Goal: Information Seeking & Learning: Learn about a topic

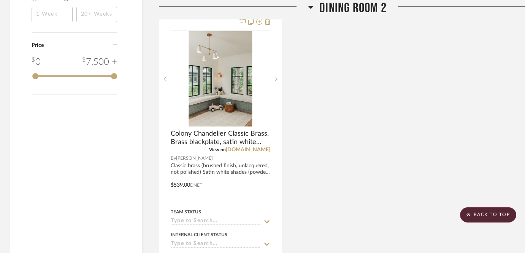
scroll to position [1016, 1]
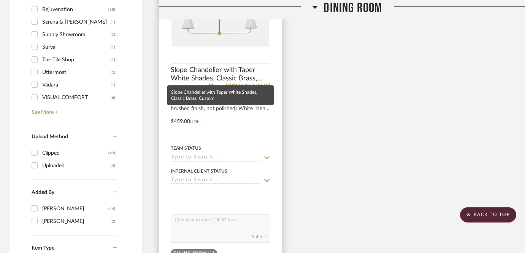
click at [207, 49] on div "0" at bounding box center [220, 15] width 99 height 96
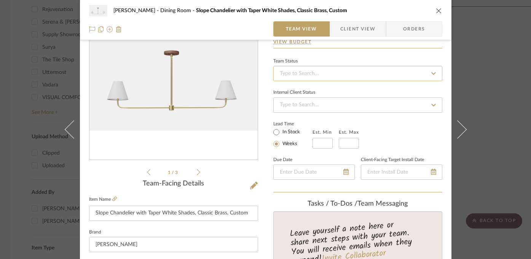
scroll to position [71, 0]
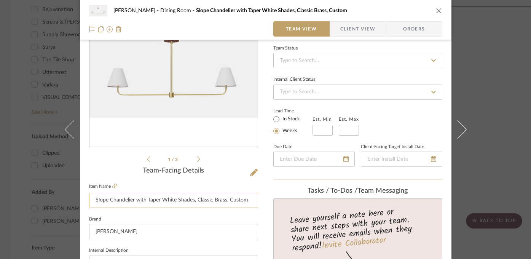
click at [213, 202] on input "Slope Chandelier with Taper White Shades, Classic Brass, Custom" at bounding box center [173, 199] width 169 height 15
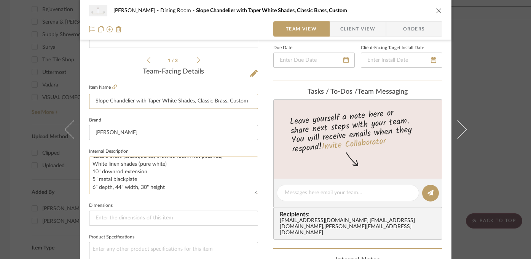
scroll to position [15, 0]
click at [20, 146] on div "[PERSON_NAME] Dining Room Slope Chandelier with Taper White Shades, Classic Bra…" at bounding box center [265, 129] width 531 height 259
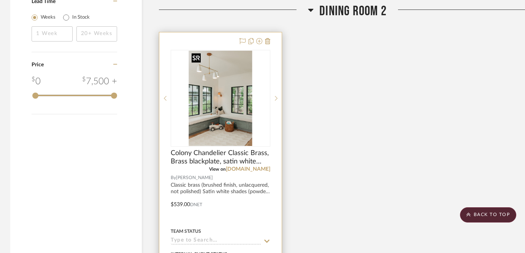
click at [221, 116] on img "0" at bounding box center [221, 98] width 64 height 95
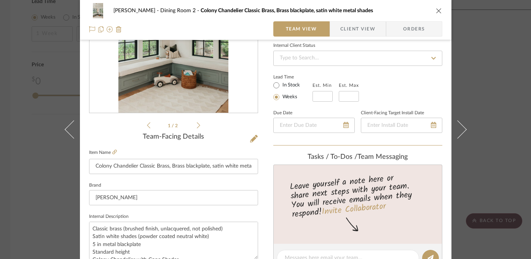
scroll to position [206, 0]
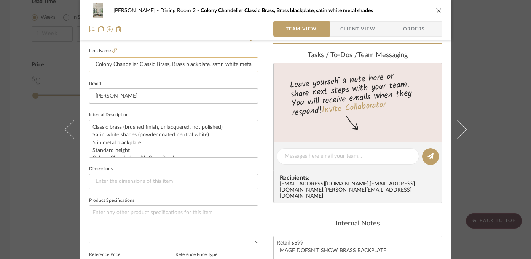
click at [178, 64] on input "Colony Chandelier Classic Brass, Brass blackplate, satin white metal shades" at bounding box center [173, 64] width 169 height 15
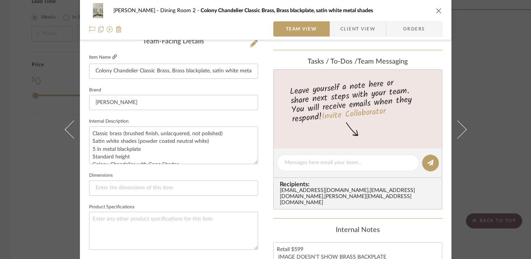
click at [113, 58] on icon at bounding box center [114, 56] width 5 height 5
click at [45, 95] on div "[PERSON_NAME] Dining Room 2 Colony Chandelier Classic Brass, Brass blackplate, …" at bounding box center [265, 129] width 531 height 259
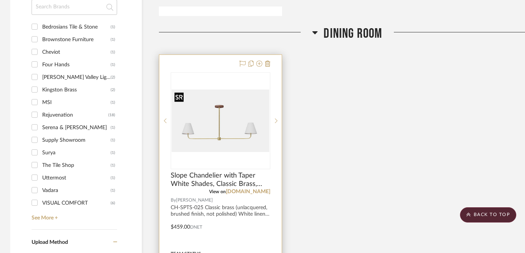
scroll to position [635, 1]
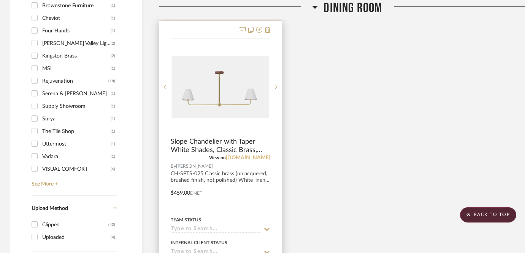
click at [238, 158] on link "[DOMAIN_NAME]" at bounding box center [248, 157] width 44 height 5
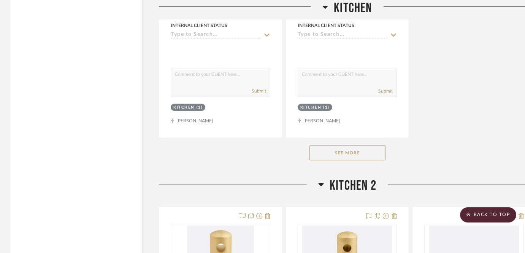
scroll to position [2283, 1]
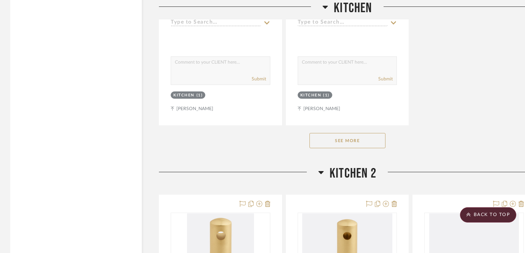
click at [346, 143] on button "See More" at bounding box center [348, 140] width 76 height 15
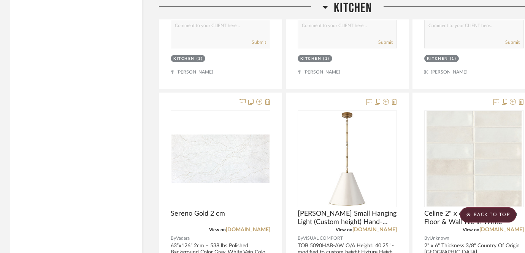
scroll to position [2406, 1]
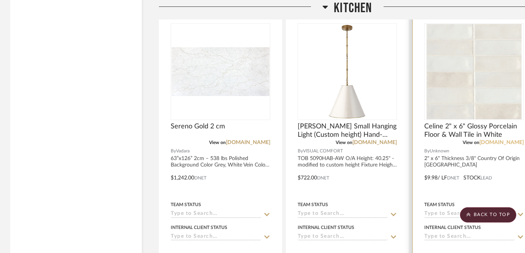
click at [495, 141] on link "[DOMAIN_NAME]" at bounding box center [502, 142] width 44 height 5
